Goal: Task Accomplishment & Management: Use online tool/utility

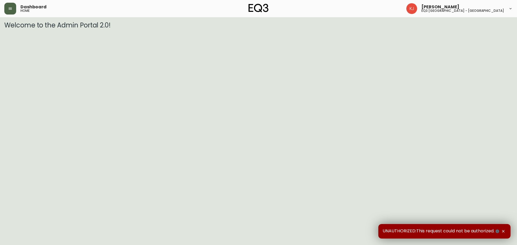
click at [5, 9] on button "button" at bounding box center [10, 9] width 12 height 12
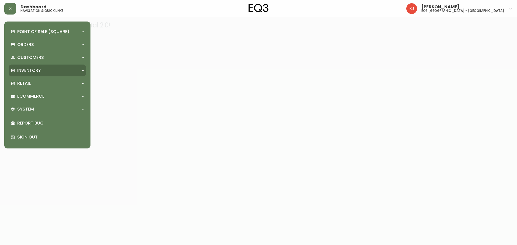
click at [36, 69] on p "Inventory" at bounding box center [29, 71] width 24 height 6
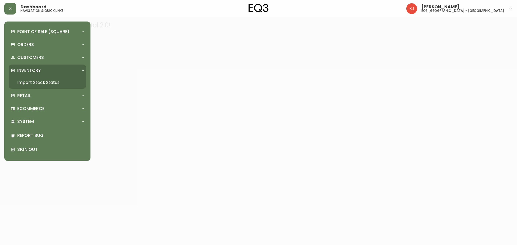
click at [36, 79] on link "Import Stock Status" at bounding box center [48, 82] width 78 height 12
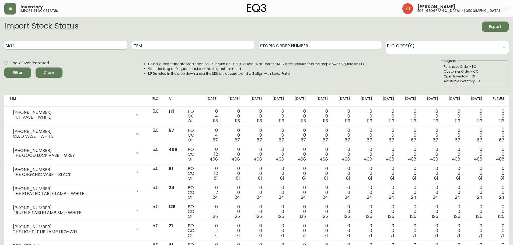
click at [71, 49] on input "SKU" at bounding box center [65, 45] width 123 height 9
paste input "7050-350-13-A"
click at [4, 68] on button "Filter" at bounding box center [17, 73] width 27 height 10
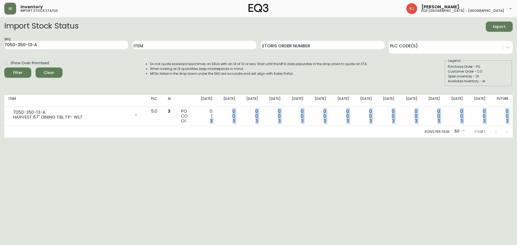
drag, startPoint x: 220, startPoint y: 119, endPoint x: 235, endPoint y: 127, distance: 16.9
click at [235, 127] on div "Item PLC AI [DATE] Oct [DATE] Oct 31 [DATE] Nov [DATE] Nov [DATE] Dec [DATE] De…" at bounding box center [258, 116] width 508 height 43
click at [243, 128] on div "Rows per page: 50 50 1-1 of 1" at bounding box center [258, 132] width 508 height 12
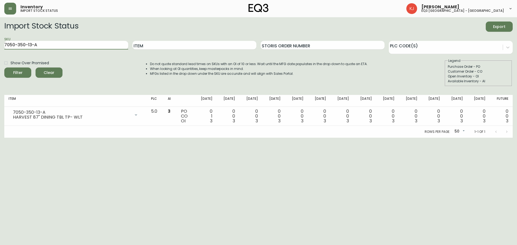
drag, startPoint x: 82, startPoint y: 43, endPoint x: 0, endPoint y: 45, distance: 82.4
click at [0, 45] on main "Import Stock Status Export SKU 7050-350-13-A Item Storis Order Number PLC Code(…" at bounding box center [258, 77] width 517 height 121
paste input "B"
type input "7050-350-13-B"
click at [4, 68] on button "Filter" at bounding box center [17, 73] width 27 height 10
